Goal: Task Accomplishment & Management: Manage account settings

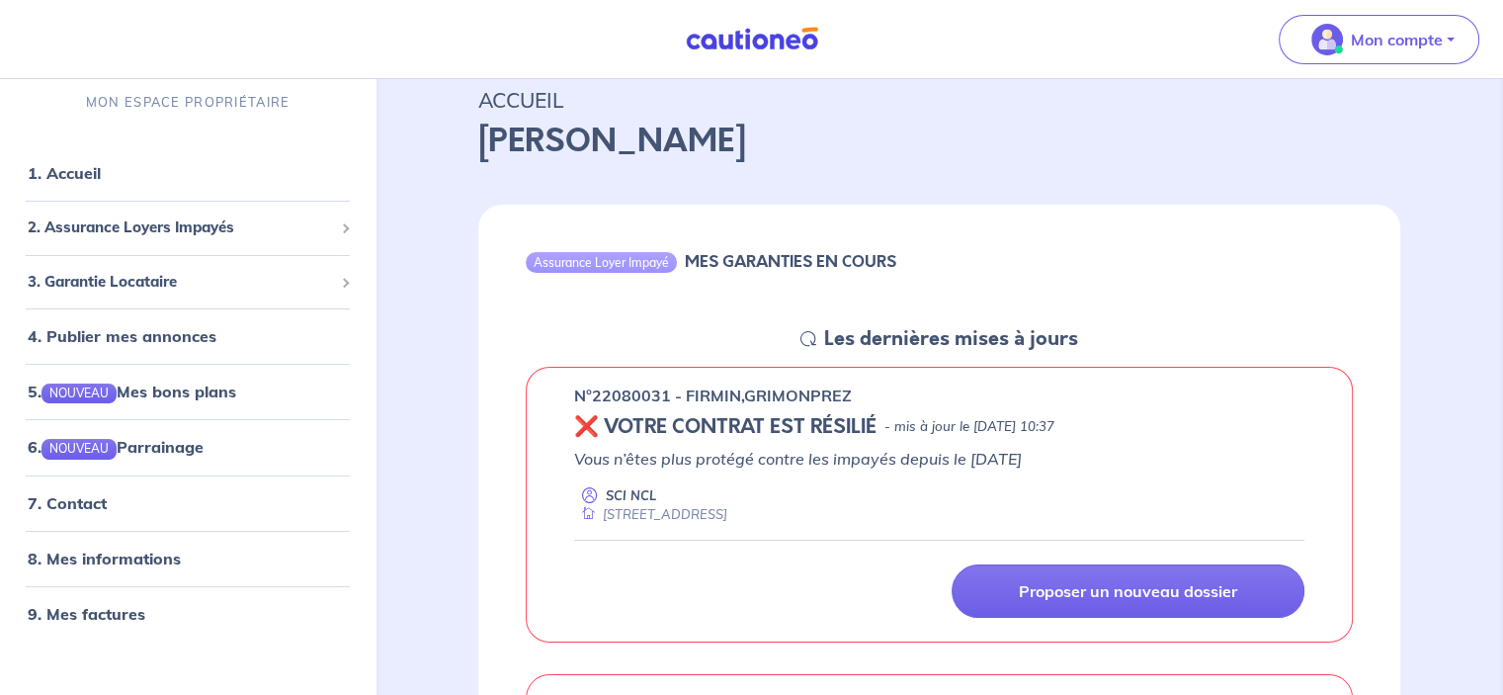
scroll to position [198, 0]
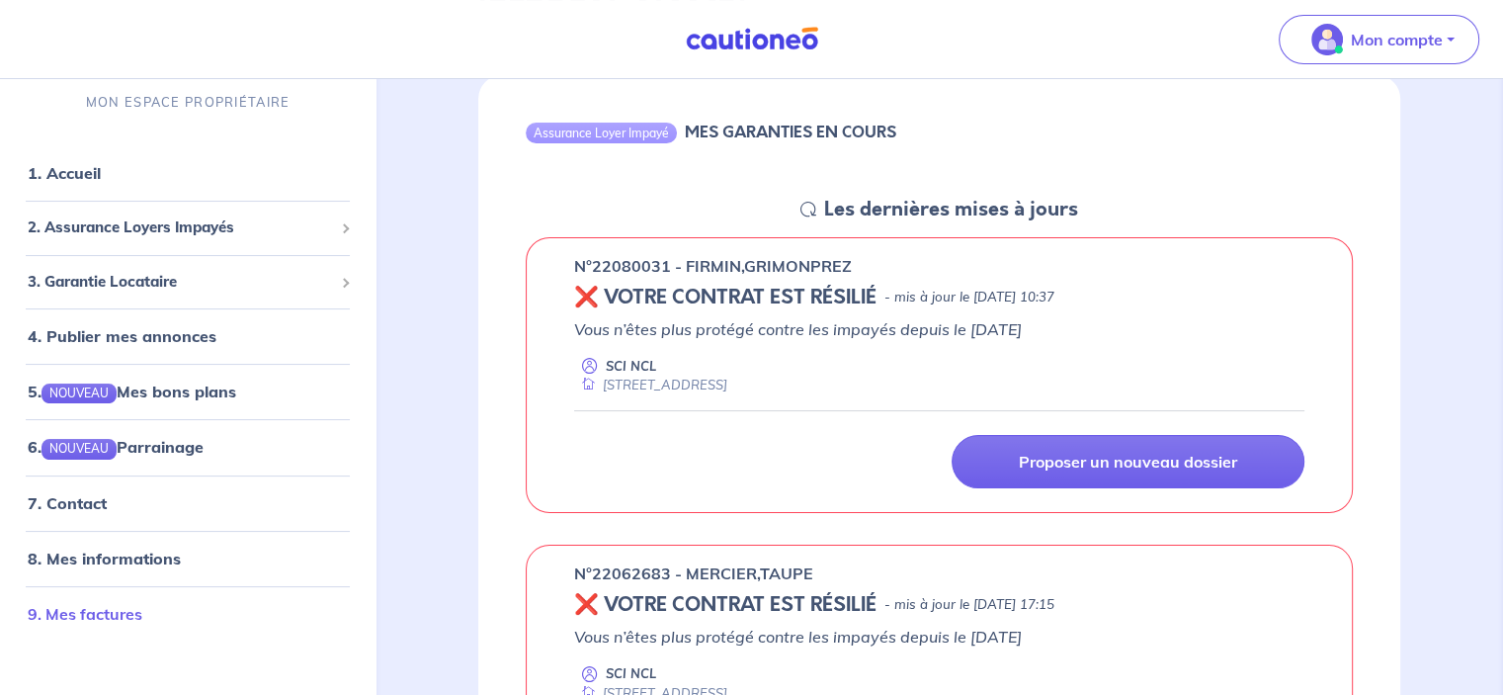
click at [84, 605] on link "9. Mes factures" at bounding box center [85, 614] width 115 height 20
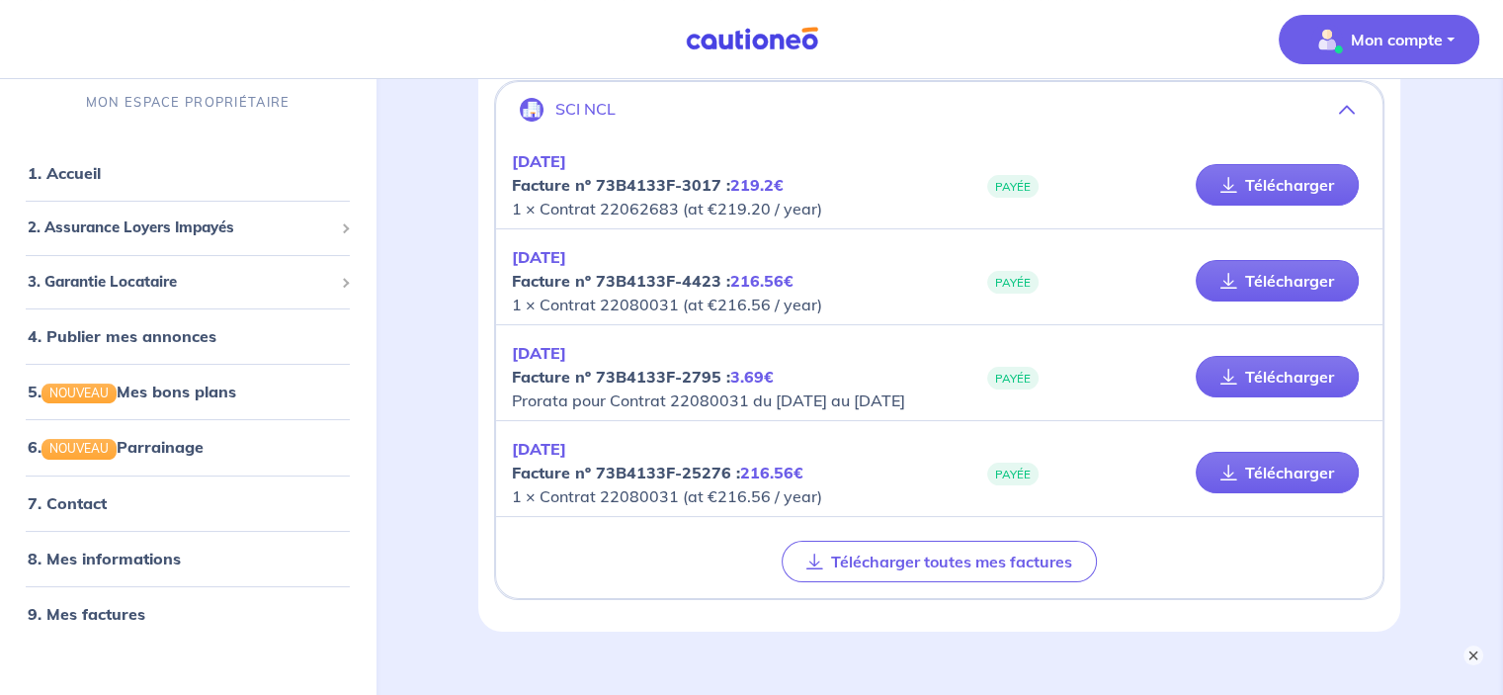
scroll to position [198, 0]
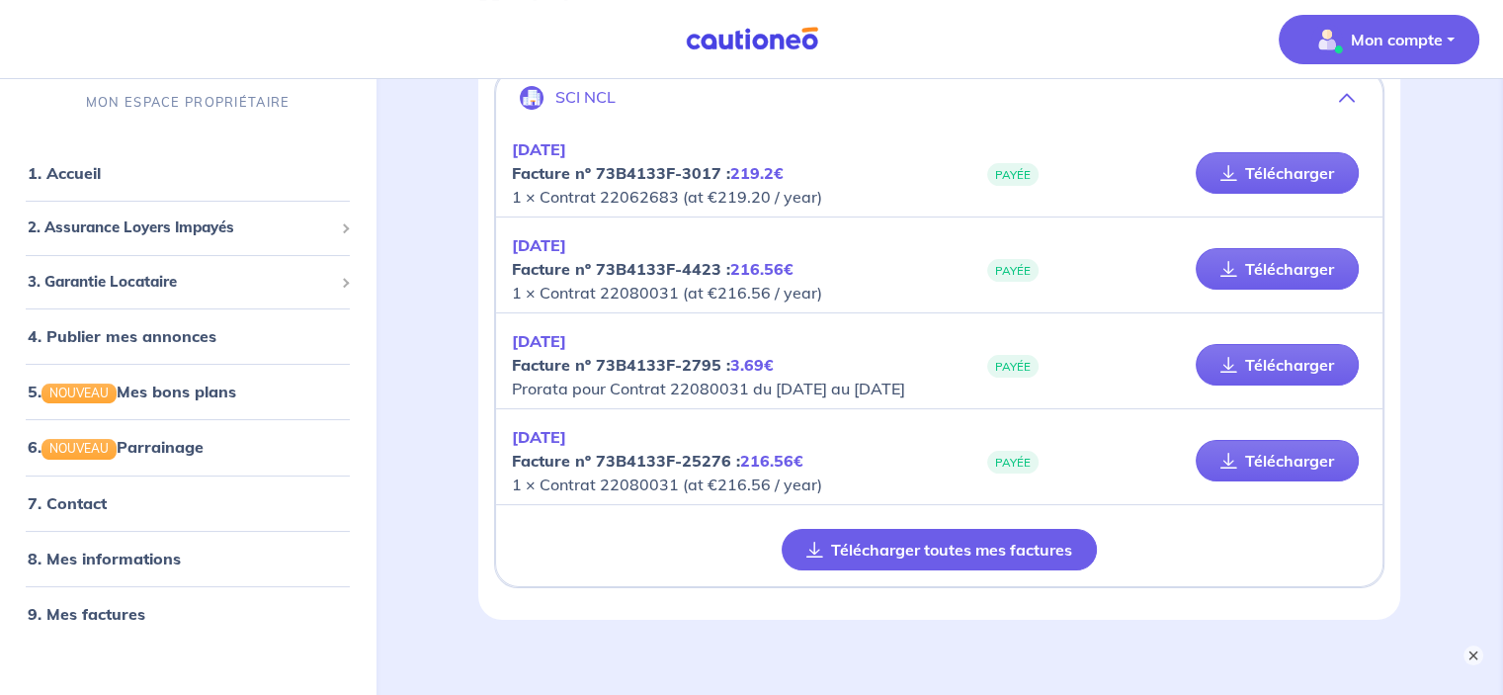
click at [905, 570] on button "Télécharger toutes mes factures" at bounding box center [939, 549] width 315 height 41
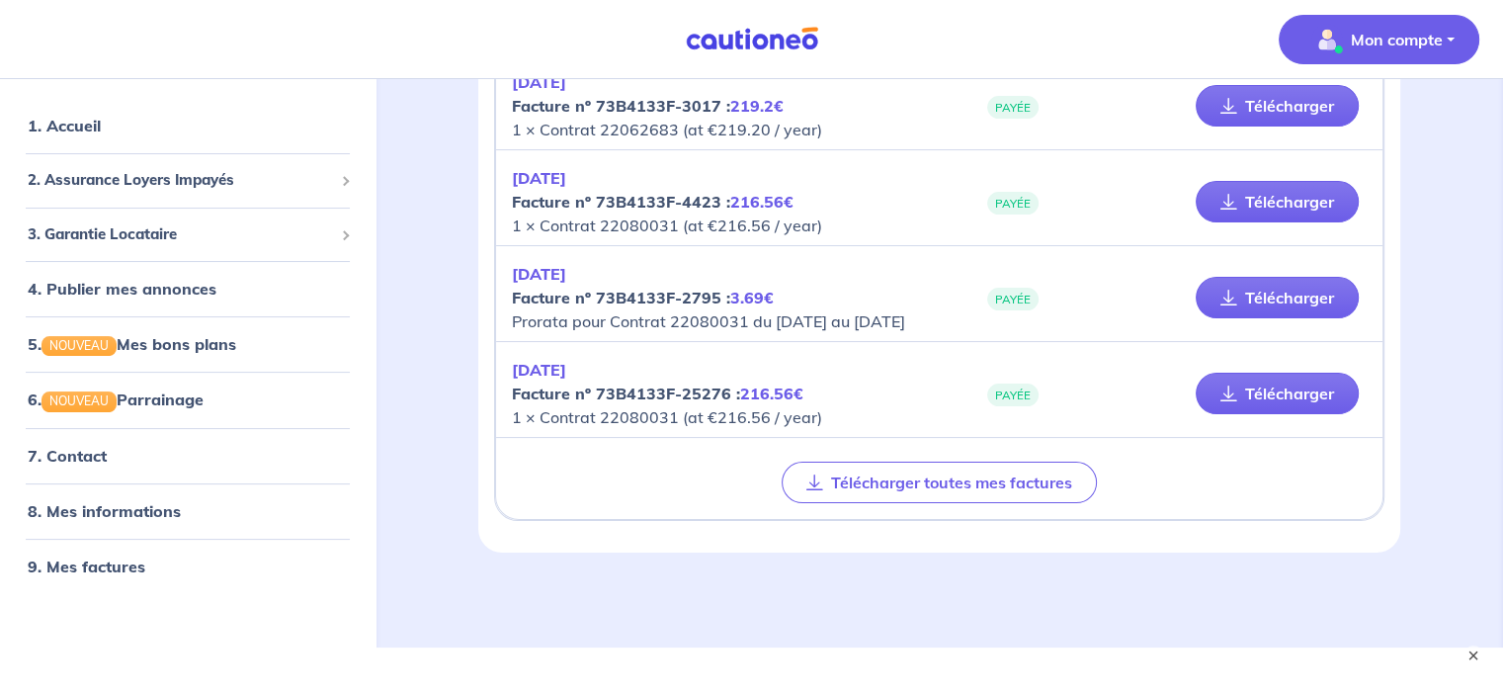
scroll to position [218, 0]
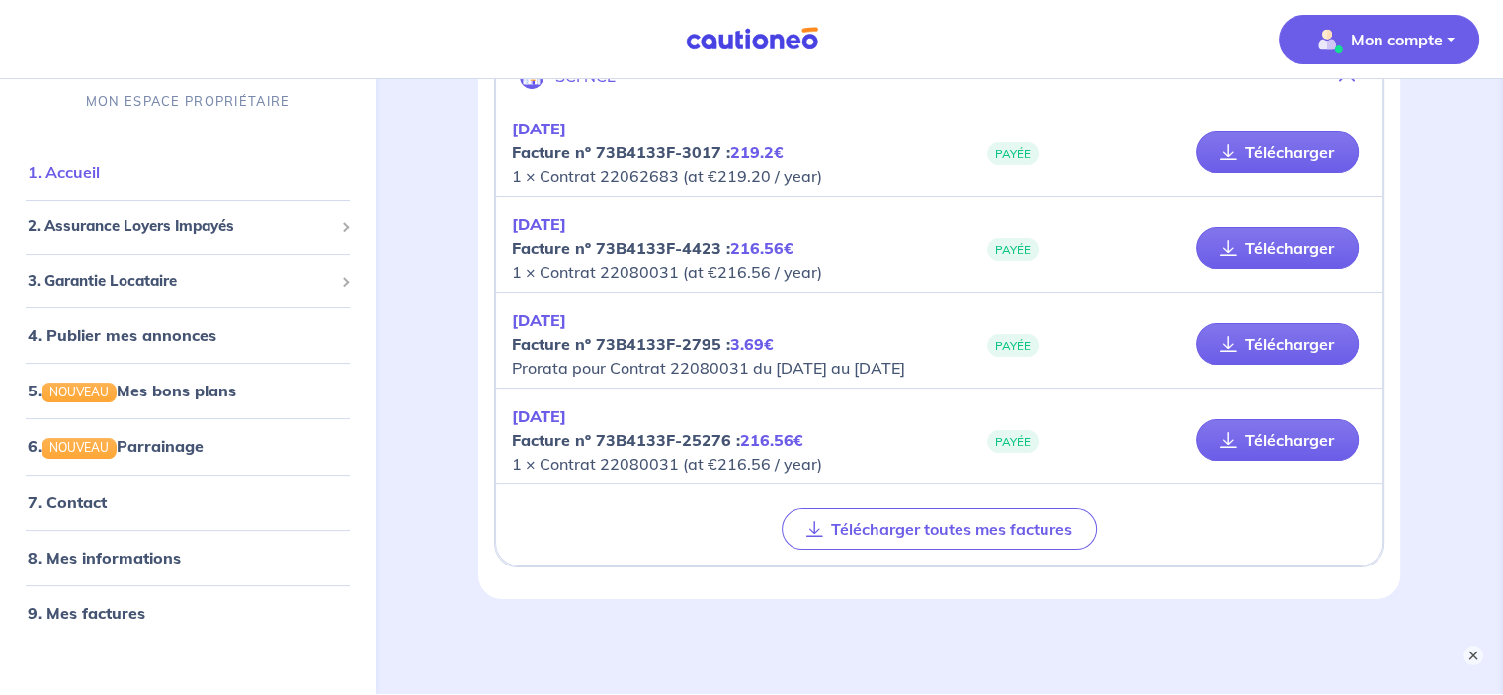
click at [71, 179] on link "1. Accueil" at bounding box center [64, 172] width 72 height 20
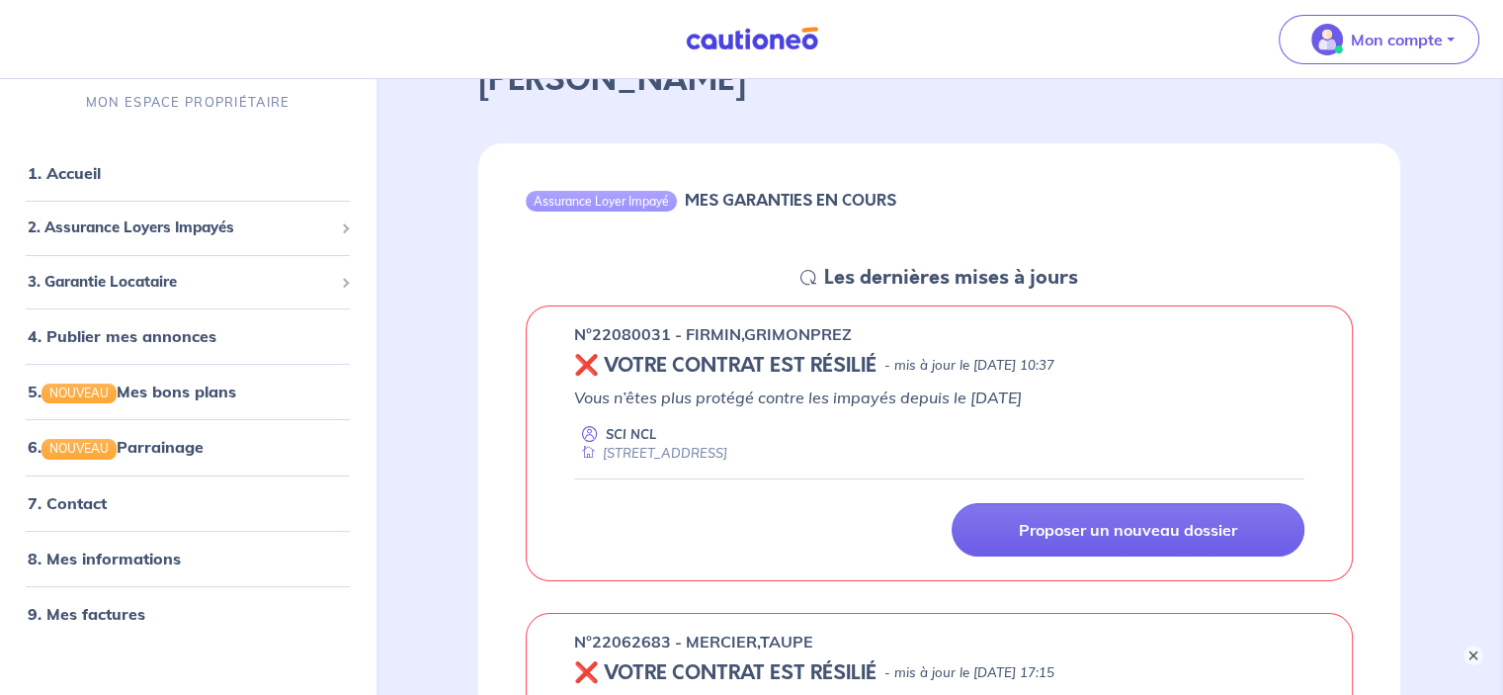
scroll to position [99, 0]
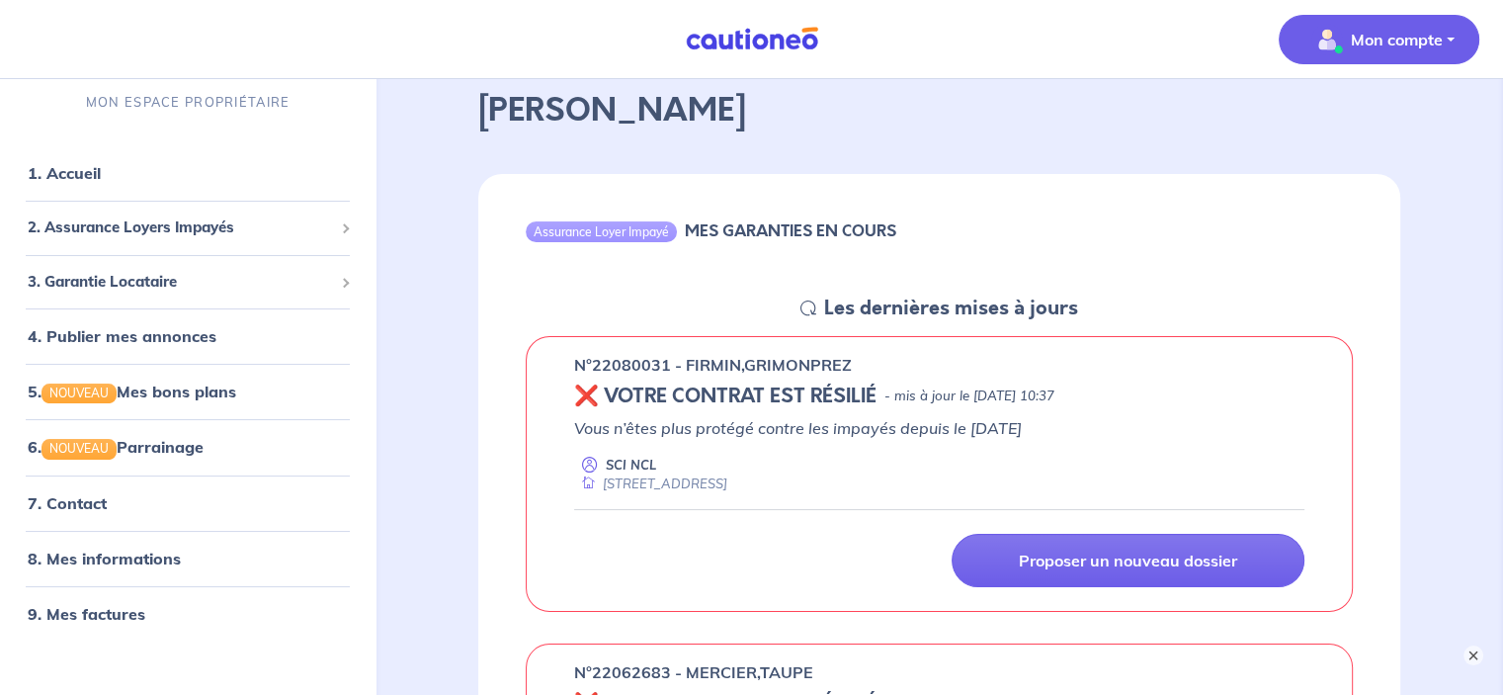
click at [1376, 44] on p "Mon compte" at bounding box center [1397, 40] width 92 height 24
click at [1354, 117] on link "Mes informations" at bounding box center [1358, 123] width 159 height 32
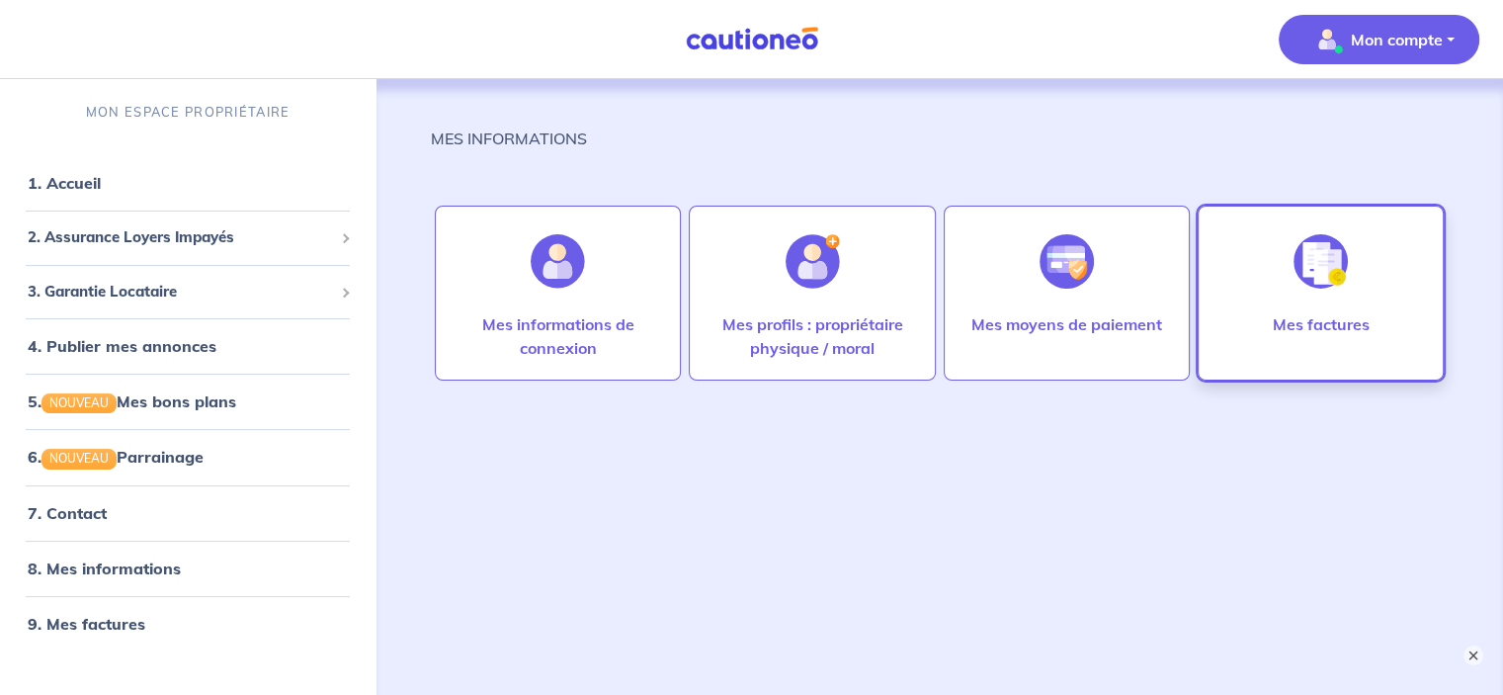
click at [1325, 295] on div at bounding box center [1321, 261] width 86 height 102
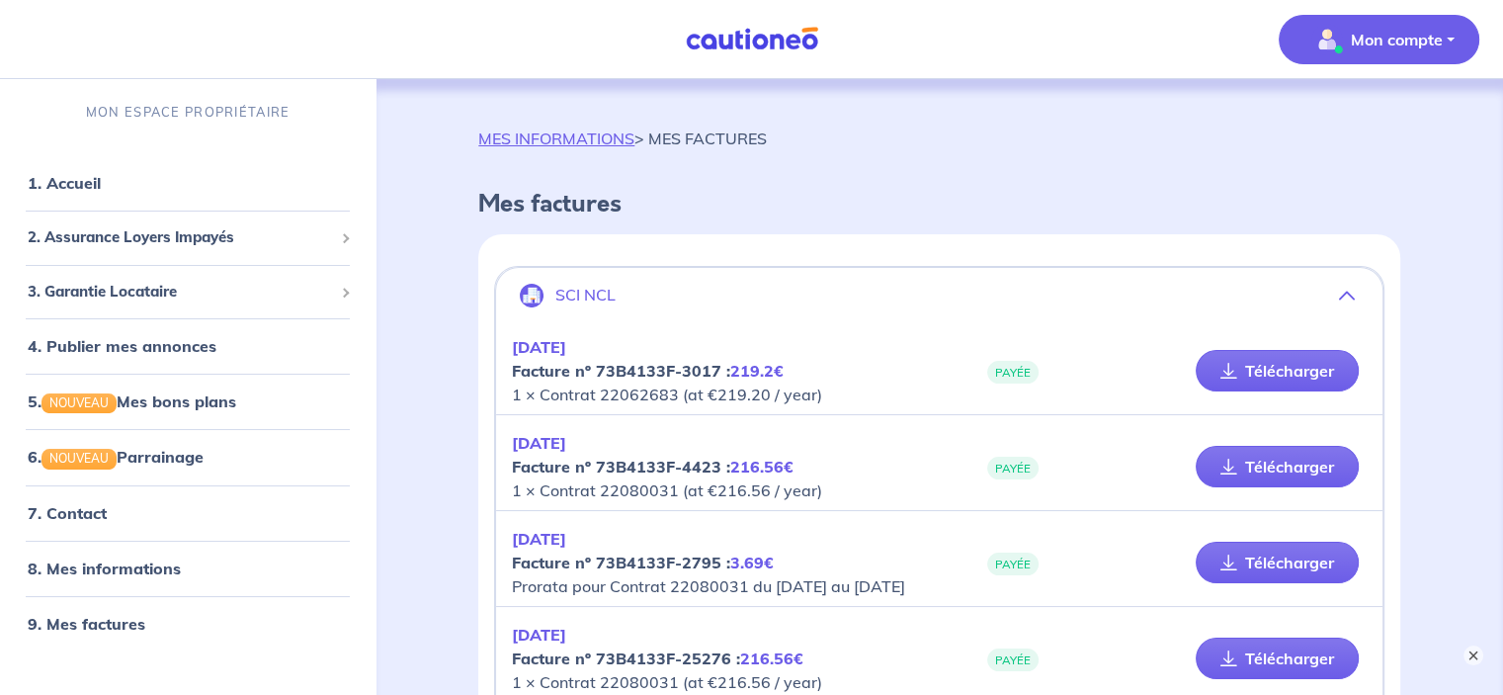
click at [1411, 35] on p "Mon compte" at bounding box center [1397, 40] width 92 height 24
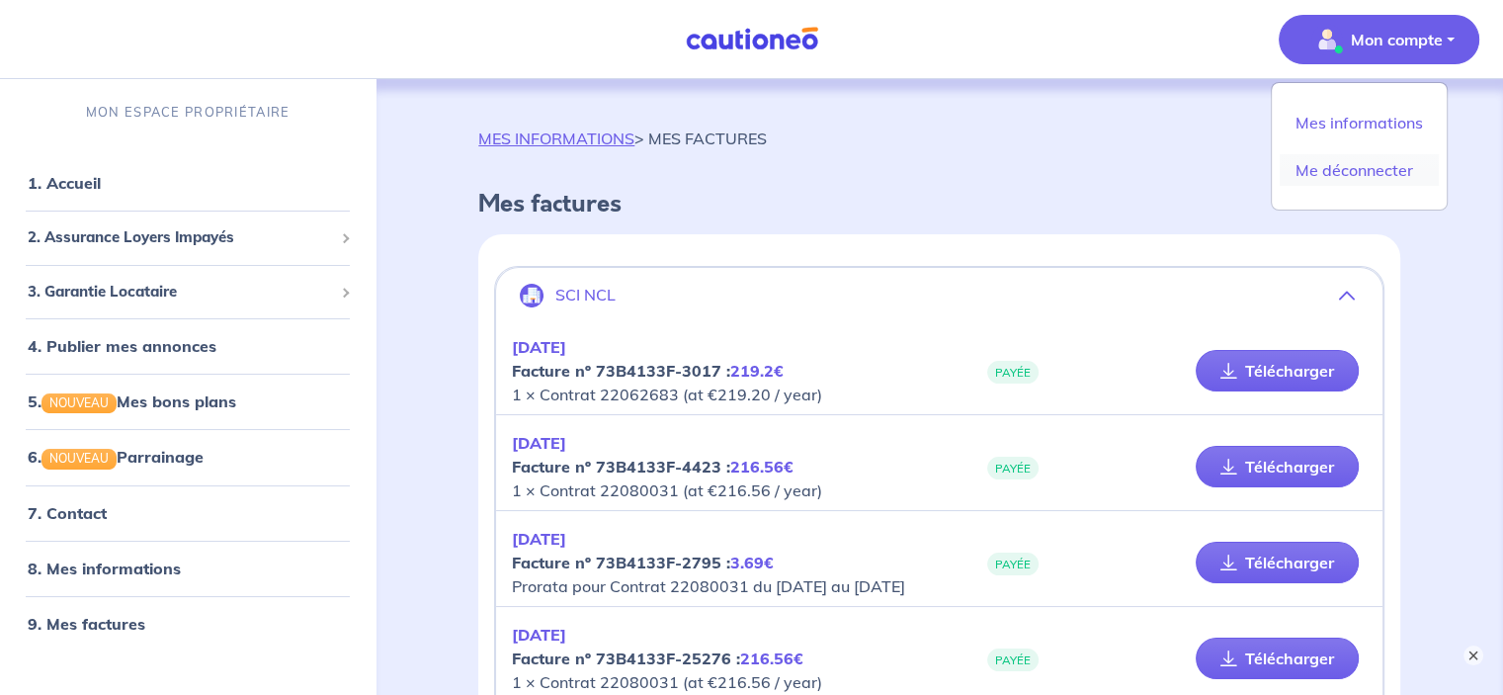
click at [1330, 169] on link "Me déconnecter" at bounding box center [1358, 170] width 159 height 32
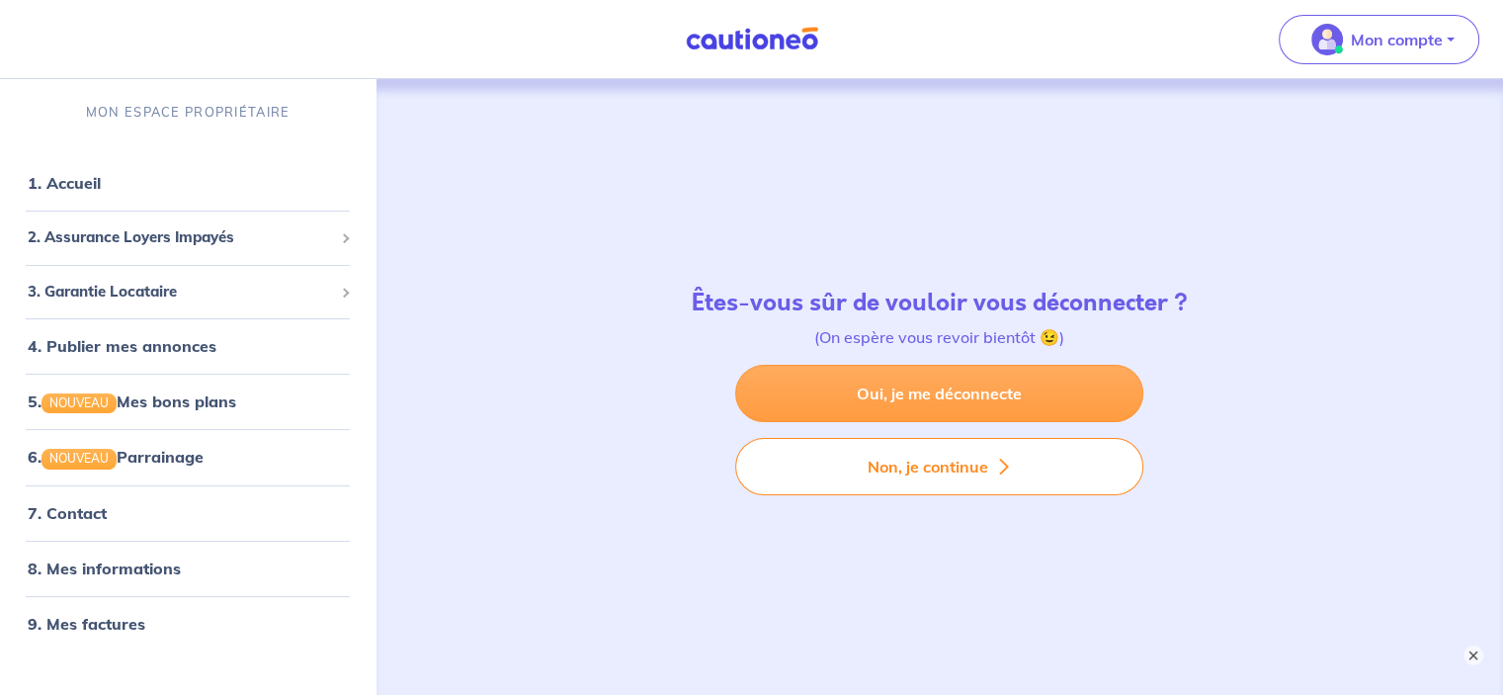
click at [840, 389] on link "Oui, je me déconnecte" at bounding box center [939, 393] width 408 height 57
